Goal: Task Accomplishment & Management: Manage account settings

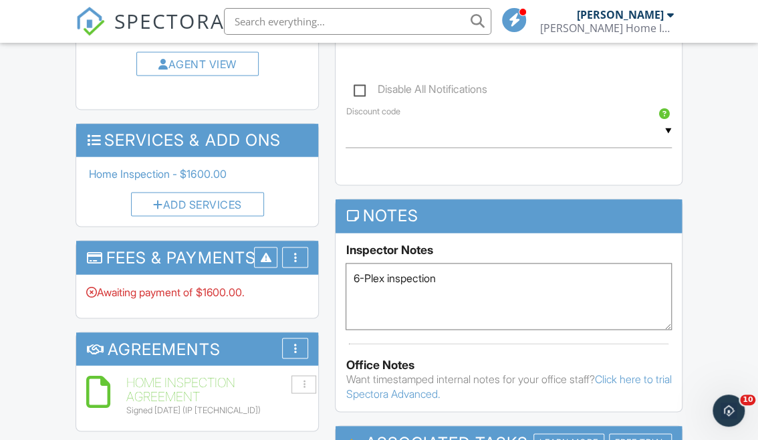
scroll to position [789, 0]
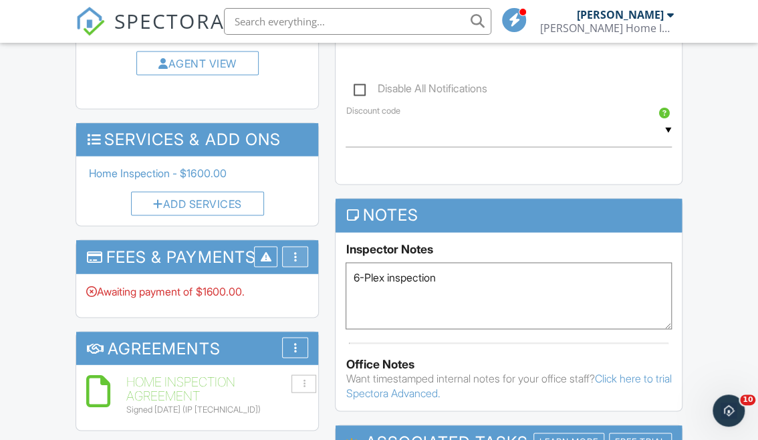
click at [300, 254] on div "More" at bounding box center [295, 256] width 26 height 21
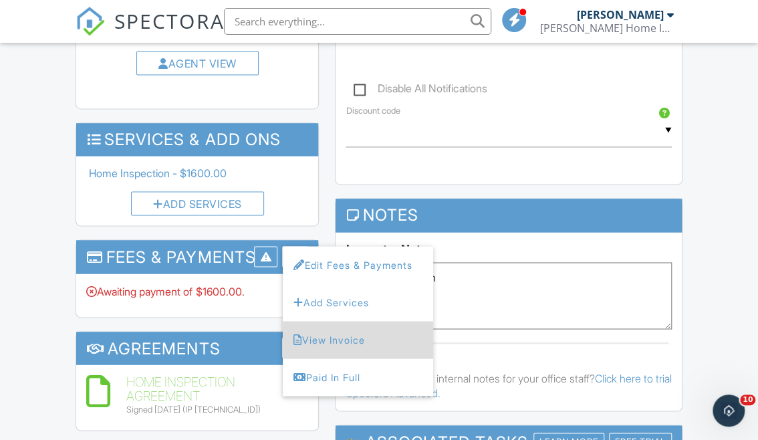
click at [311, 342] on li "View Invoice" at bounding box center [358, 339] width 150 height 37
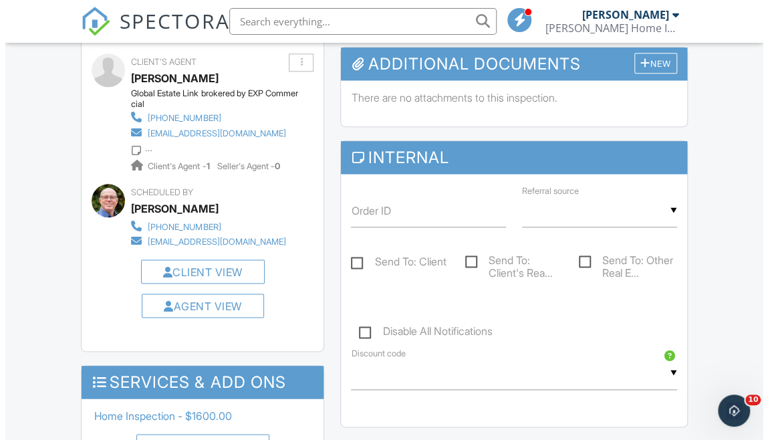
scroll to position [486, 0]
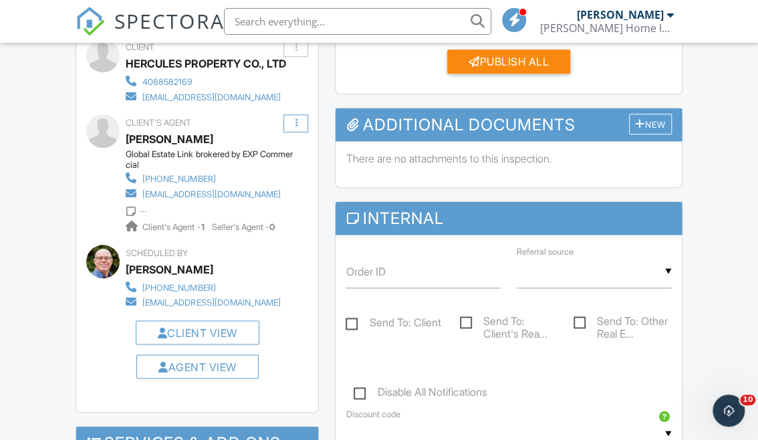
click at [296, 124] on div at bounding box center [296, 123] width 2 height 9
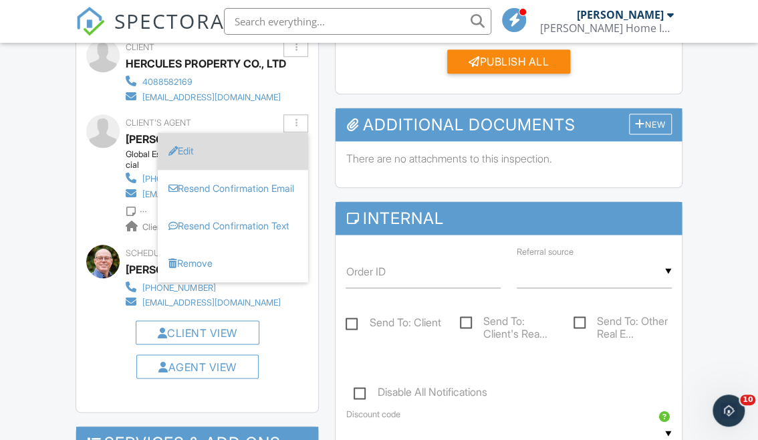
click at [256, 147] on li "Edit" at bounding box center [233, 150] width 150 height 37
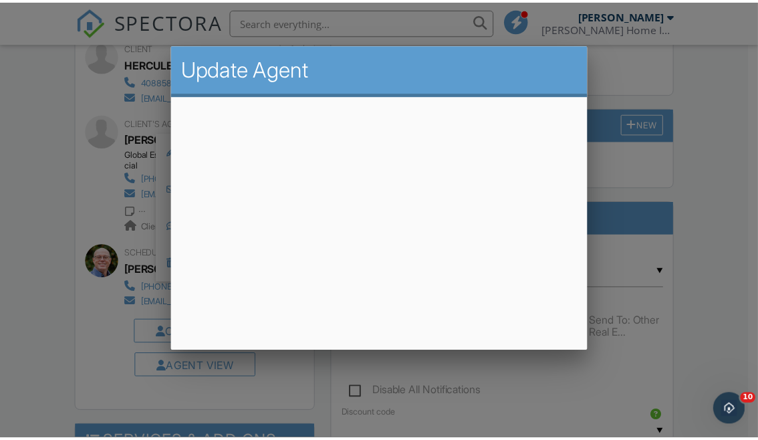
scroll to position [18, 0]
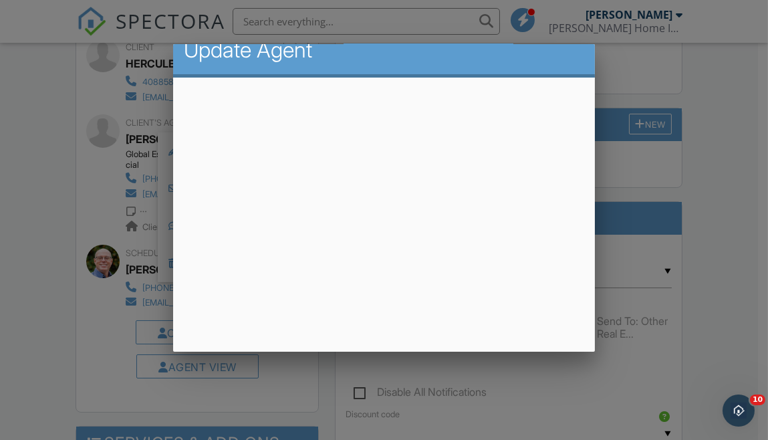
click at [643, 167] on div at bounding box center [384, 208] width 768 height 550
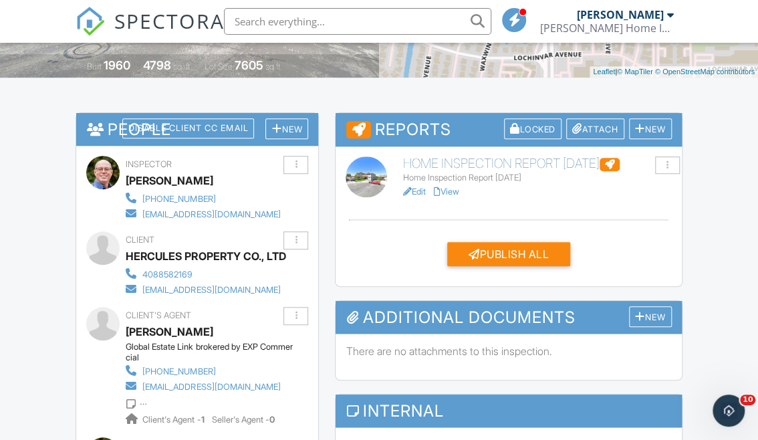
scroll to position [364, 0]
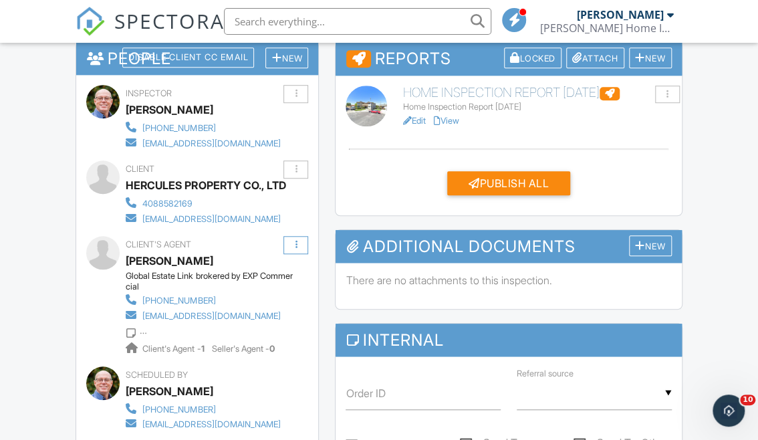
click at [299, 247] on div at bounding box center [295, 245] width 25 height 18
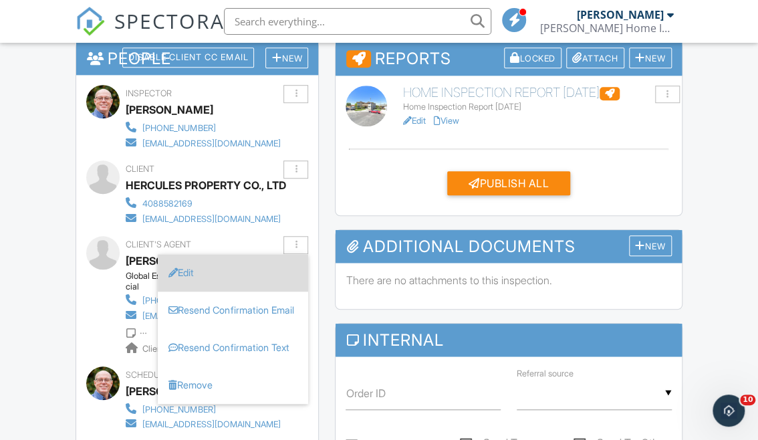
click at [216, 273] on li "Edit" at bounding box center [233, 272] width 150 height 37
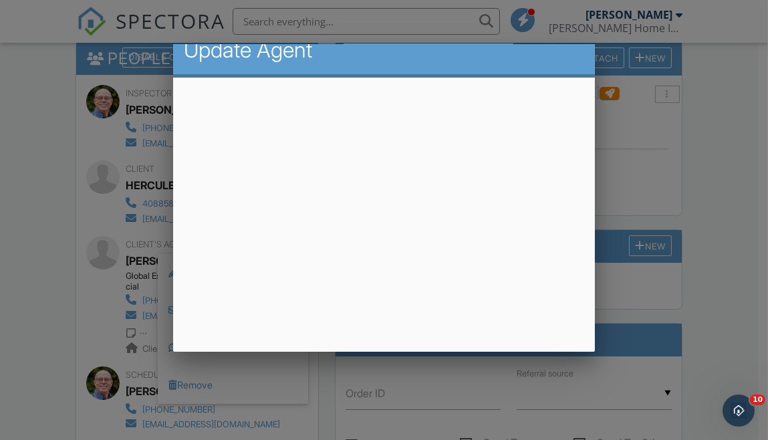
click at [647, 132] on div at bounding box center [384, 208] width 768 height 550
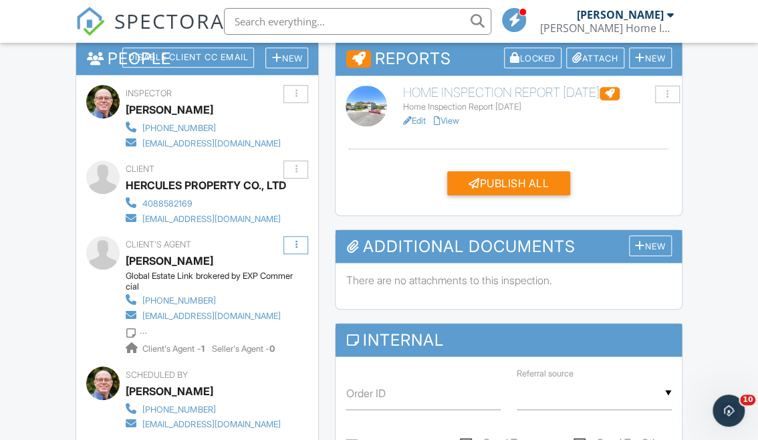
click at [295, 247] on div at bounding box center [296, 244] width 2 height 9
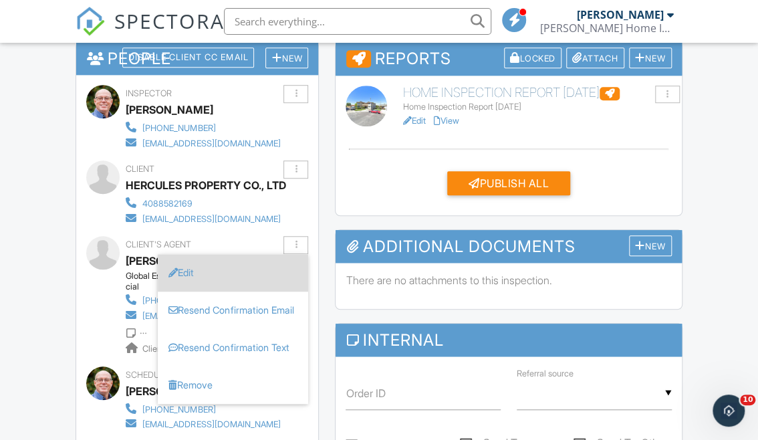
click at [240, 271] on li "Edit" at bounding box center [233, 272] width 150 height 37
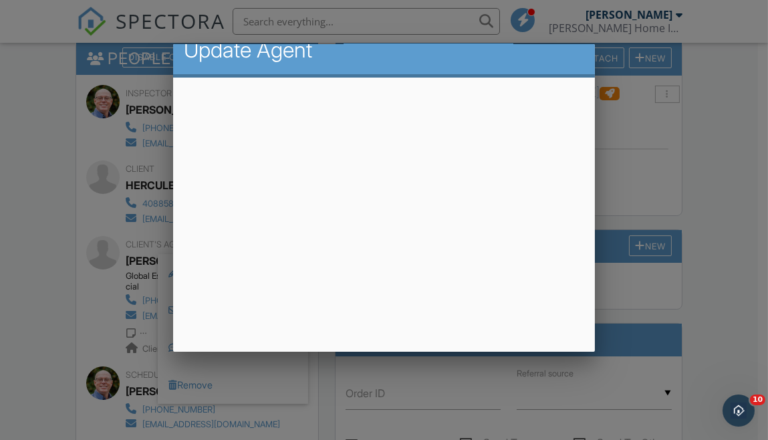
click at [639, 178] on div at bounding box center [384, 208] width 768 height 550
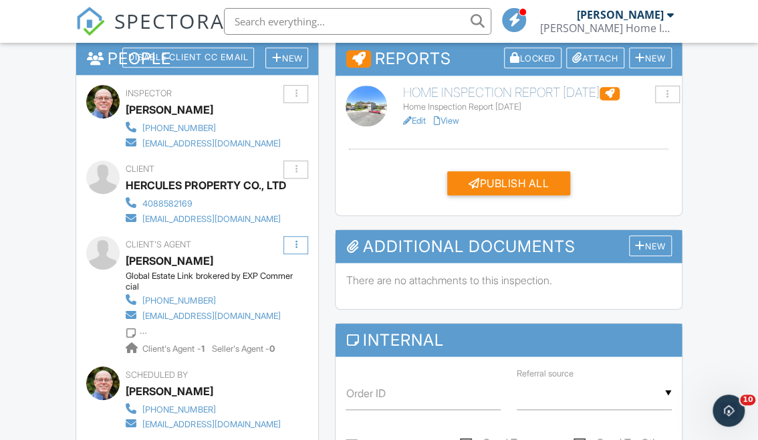
click at [297, 248] on div at bounding box center [295, 245] width 25 height 18
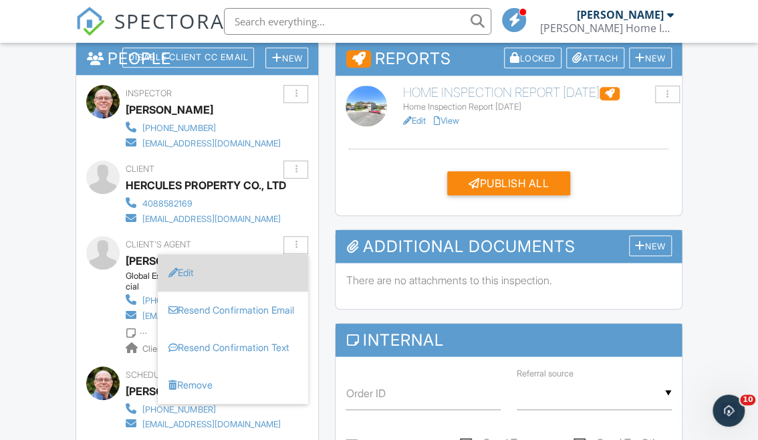
click at [204, 269] on li "Edit" at bounding box center [233, 272] width 150 height 37
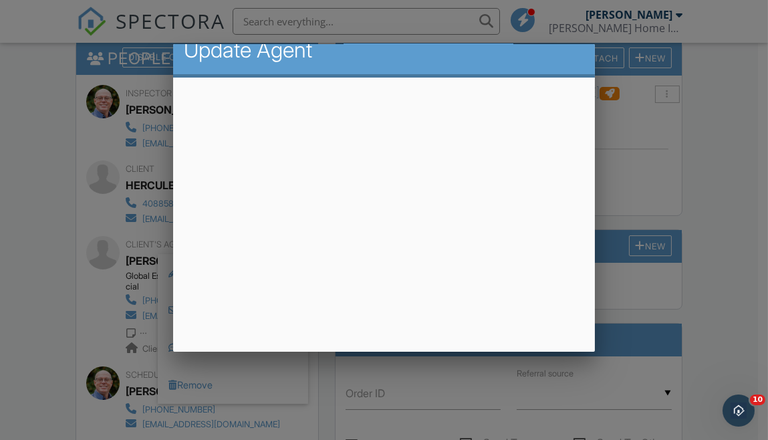
click at [653, 181] on div at bounding box center [384, 208] width 768 height 550
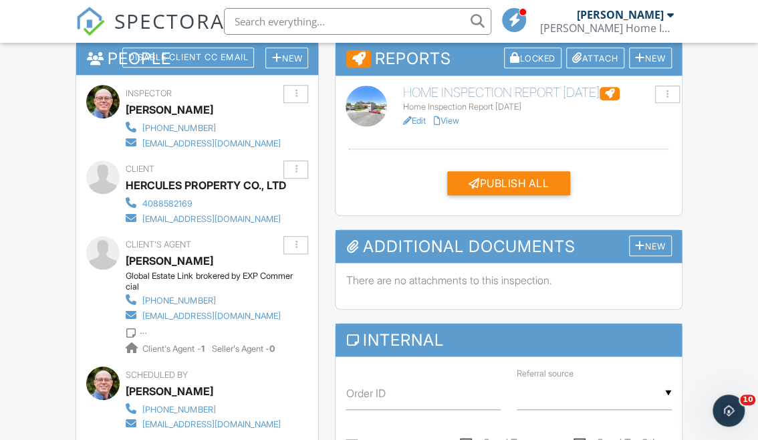
click at [299, 267] on div "Client's Agent [PERSON_NAME] Global Estate Link brokered by EXP Commercial [PHO…" at bounding box center [237, 296] width 222 height 120
click at [300, 243] on div at bounding box center [295, 245] width 25 height 18
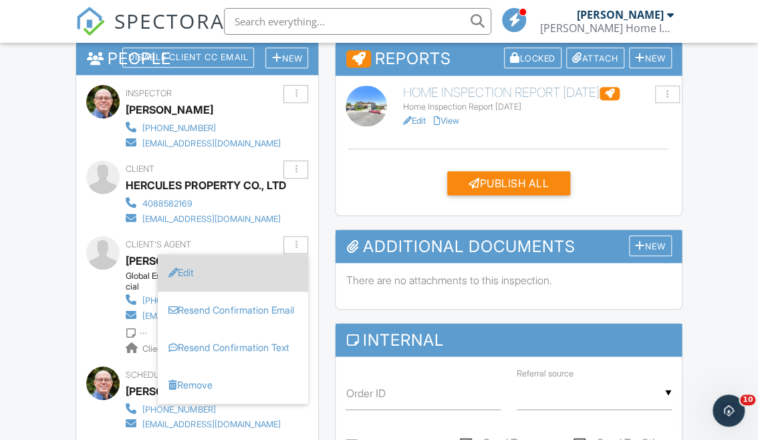
click at [240, 272] on li "Edit" at bounding box center [233, 272] width 150 height 37
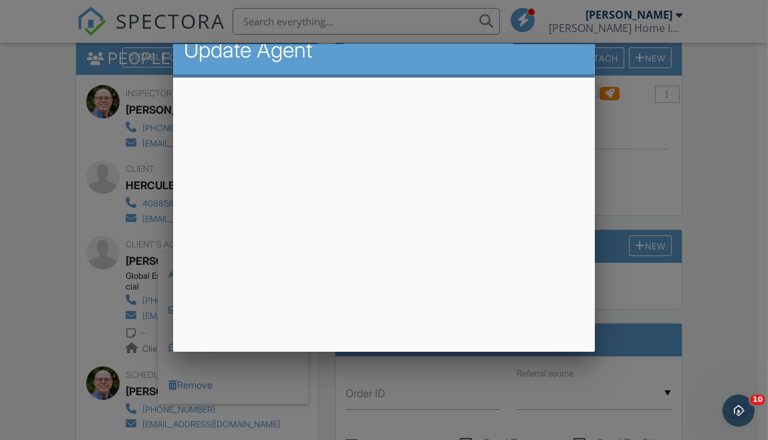
click at [651, 166] on div at bounding box center [384, 208] width 768 height 550
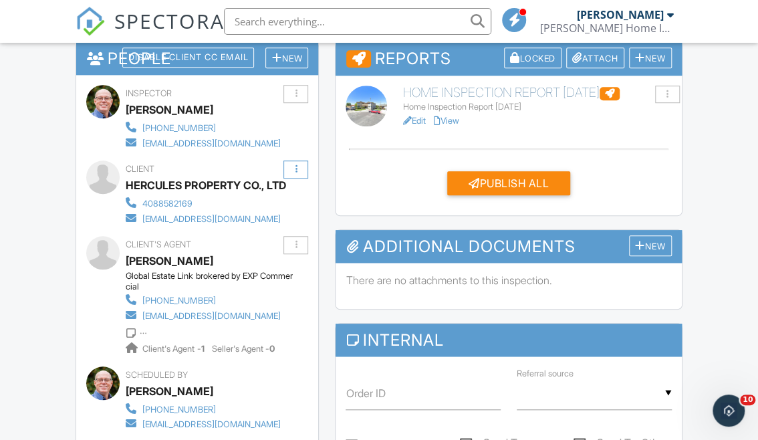
click at [298, 166] on div at bounding box center [295, 169] width 25 height 18
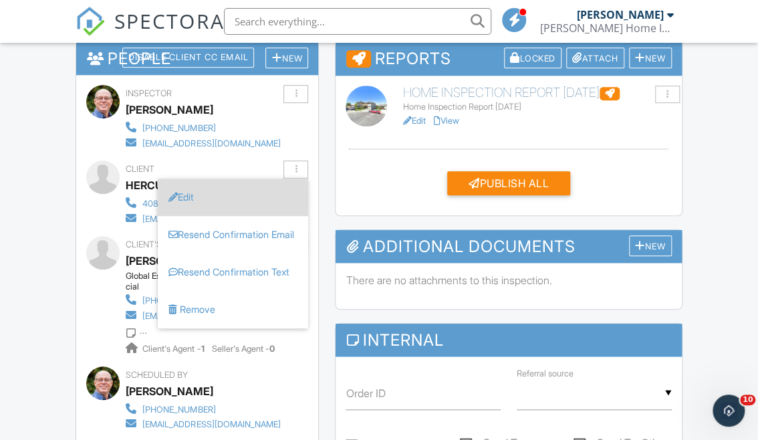
click at [212, 200] on li "Edit" at bounding box center [233, 196] width 150 height 37
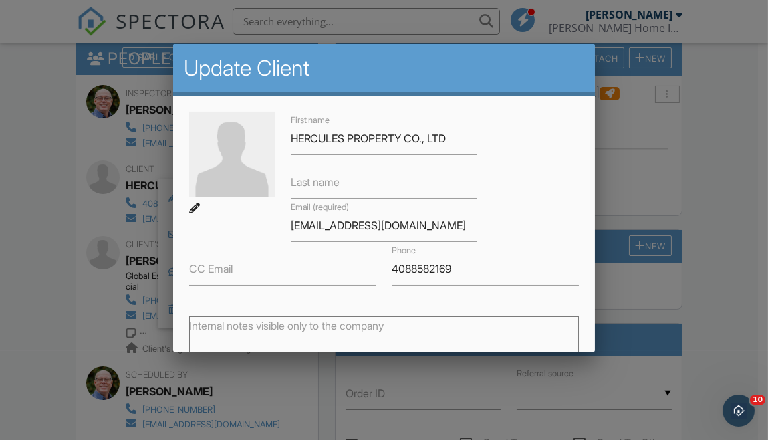
click at [488, 142] on div "First name HERCULES PROPERTY CO., LTD Last name Email (required) [EMAIL_ADDRESS…" at bounding box center [384, 199] width 406 height 174
drag, startPoint x: 289, startPoint y: 136, endPoint x: 471, endPoint y: 132, distance: 182.4
click at [471, 132] on div "First name HERCULES PROPERTY CO., LTD" at bounding box center [384, 133] width 203 height 43
click at [286, 267] on input "CC Email" at bounding box center [282, 269] width 187 height 33
click at [649, 183] on div at bounding box center [384, 208] width 768 height 550
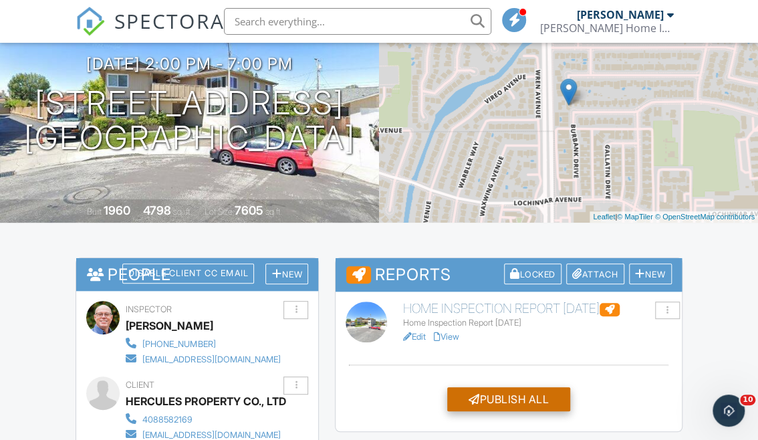
scroll to position [121, 0]
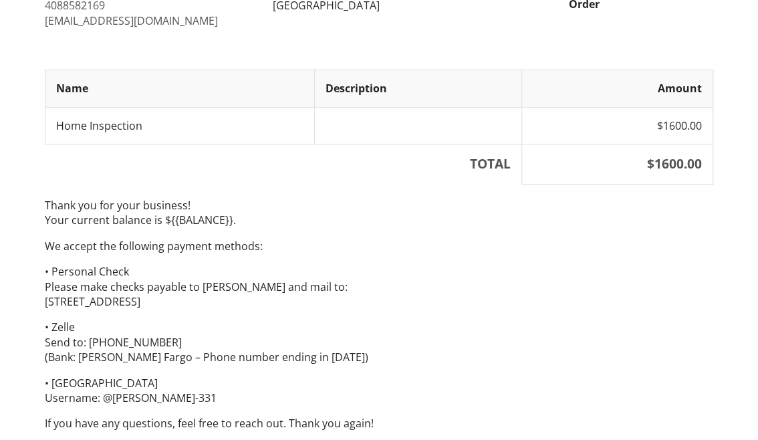
scroll to position [278, 0]
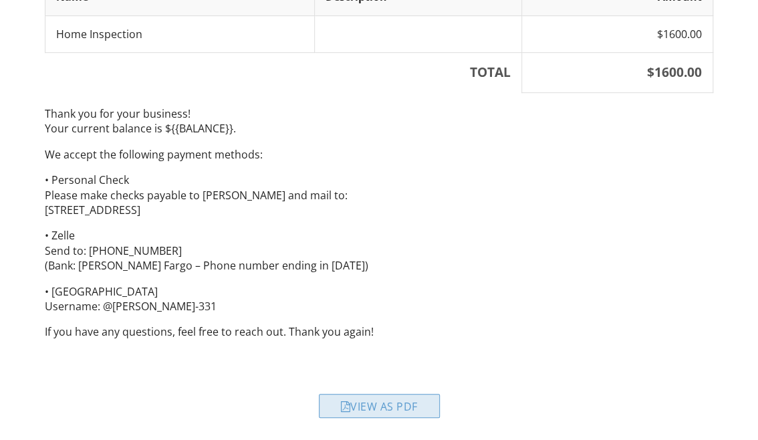
click at [424, 405] on div "View as PDF" at bounding box center [379, 405] width 121 height 24
